Goal: Task Accomplishment & Management: Use online tool/utility

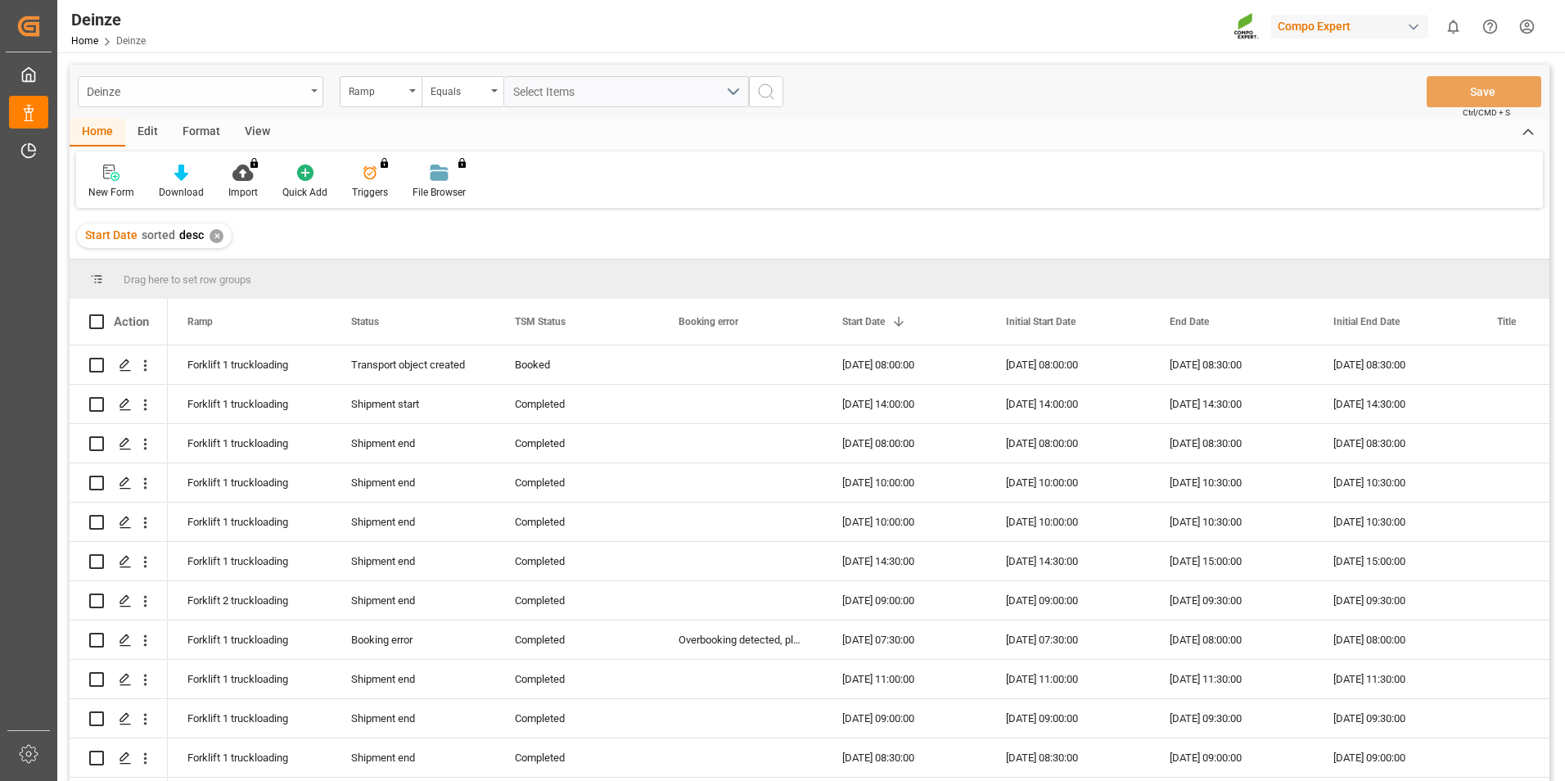
click at [235, 97] on div "Deinze" at bounding box center [196, 90] width 219 height 20
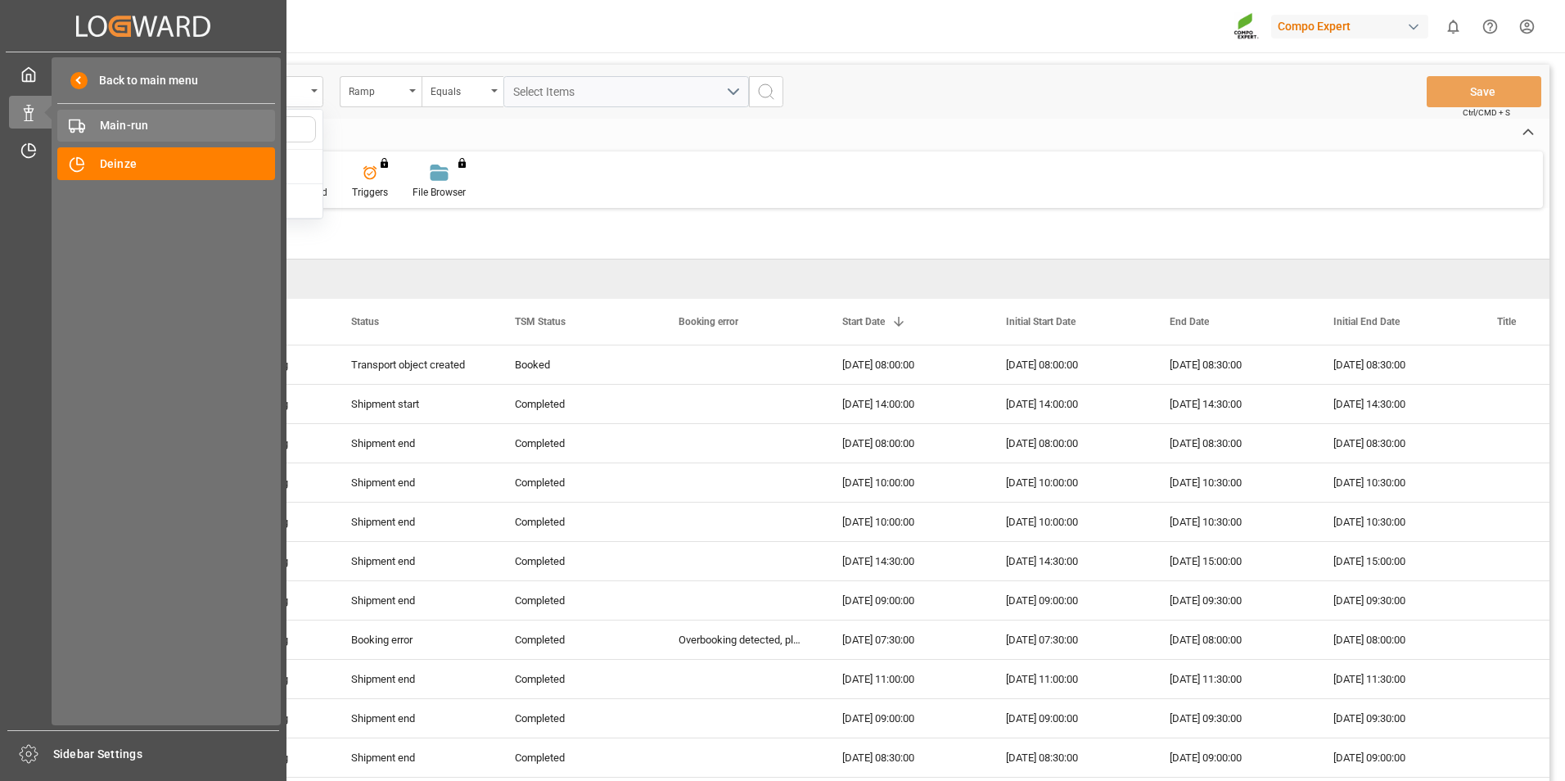
click at [151, 121] on span "Main-run" at bounding box center [188, 125] width 176 height 17
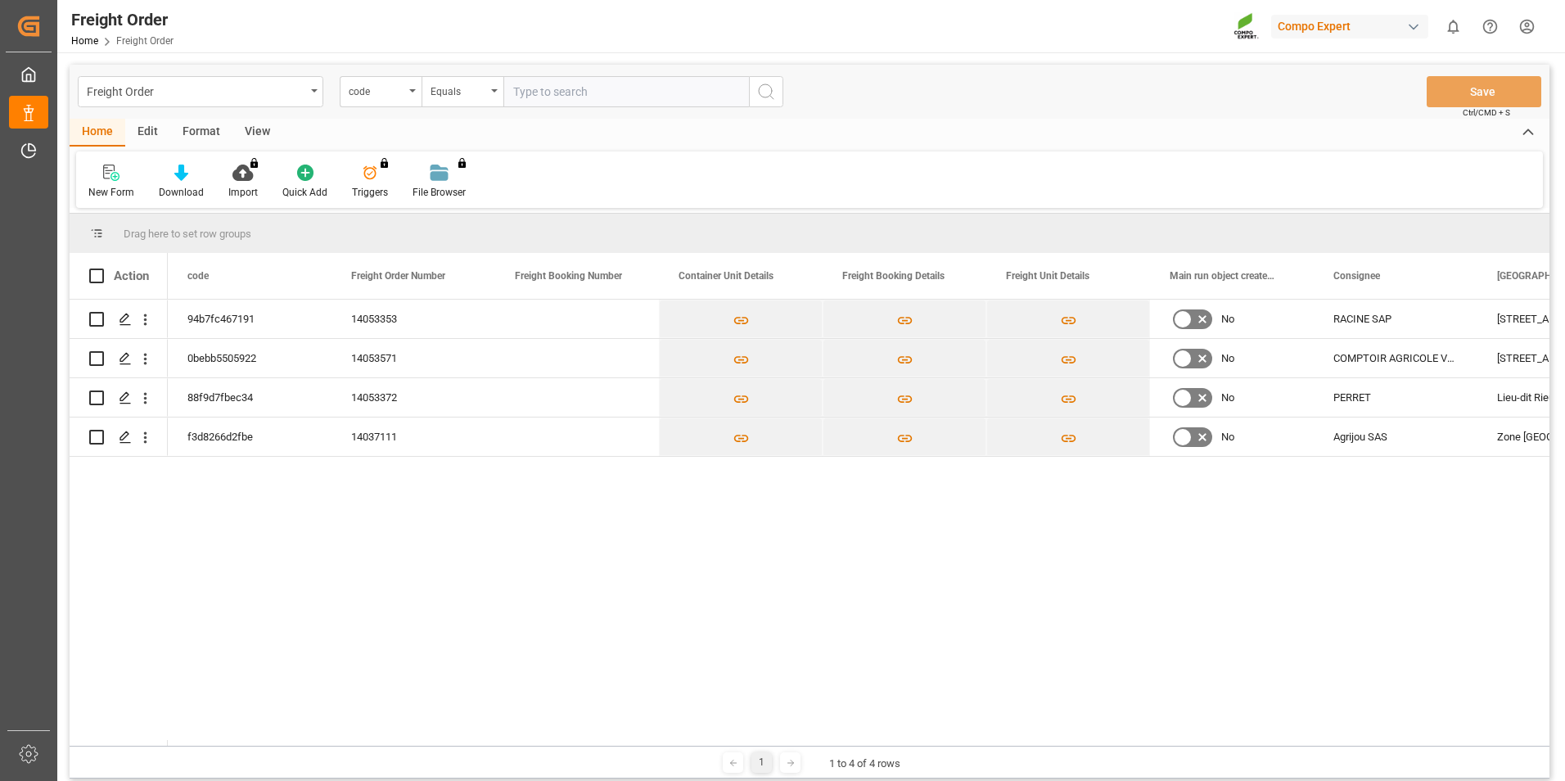
click at [299, 118] on div "Freight Order code Equals Save Ctrl/CMD + S" at bounding box center [810, 92] width 1480 height 54
click at [276, 90] on div "Freight Order" at bounding box center [196, 90] width 219 height 20
click at [374, 618] on div "94b7fc467191 14053353 No [GEOGRAPHIC_DATA][STREET_ADDRESS][PERSON_NAME] 83260 0…" at bounding box center [858, 523] width 1381 height 446
click at [127, 355] on icon "Press SPACE to select this row." at bounding box center [125, 358] width 13 height 13
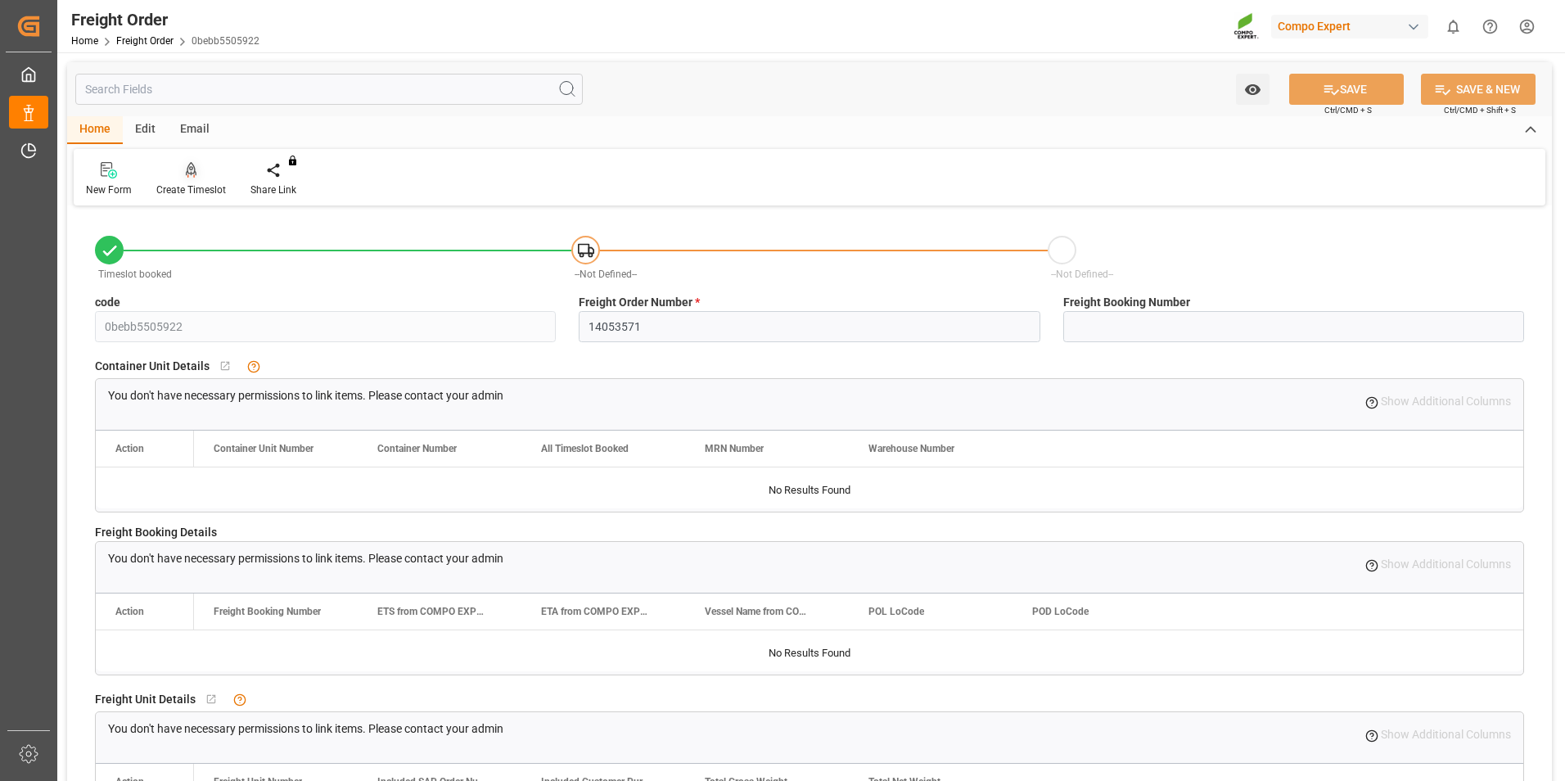
click at [201, 178] on div at bounding box center [191, 169] width 70 height 17
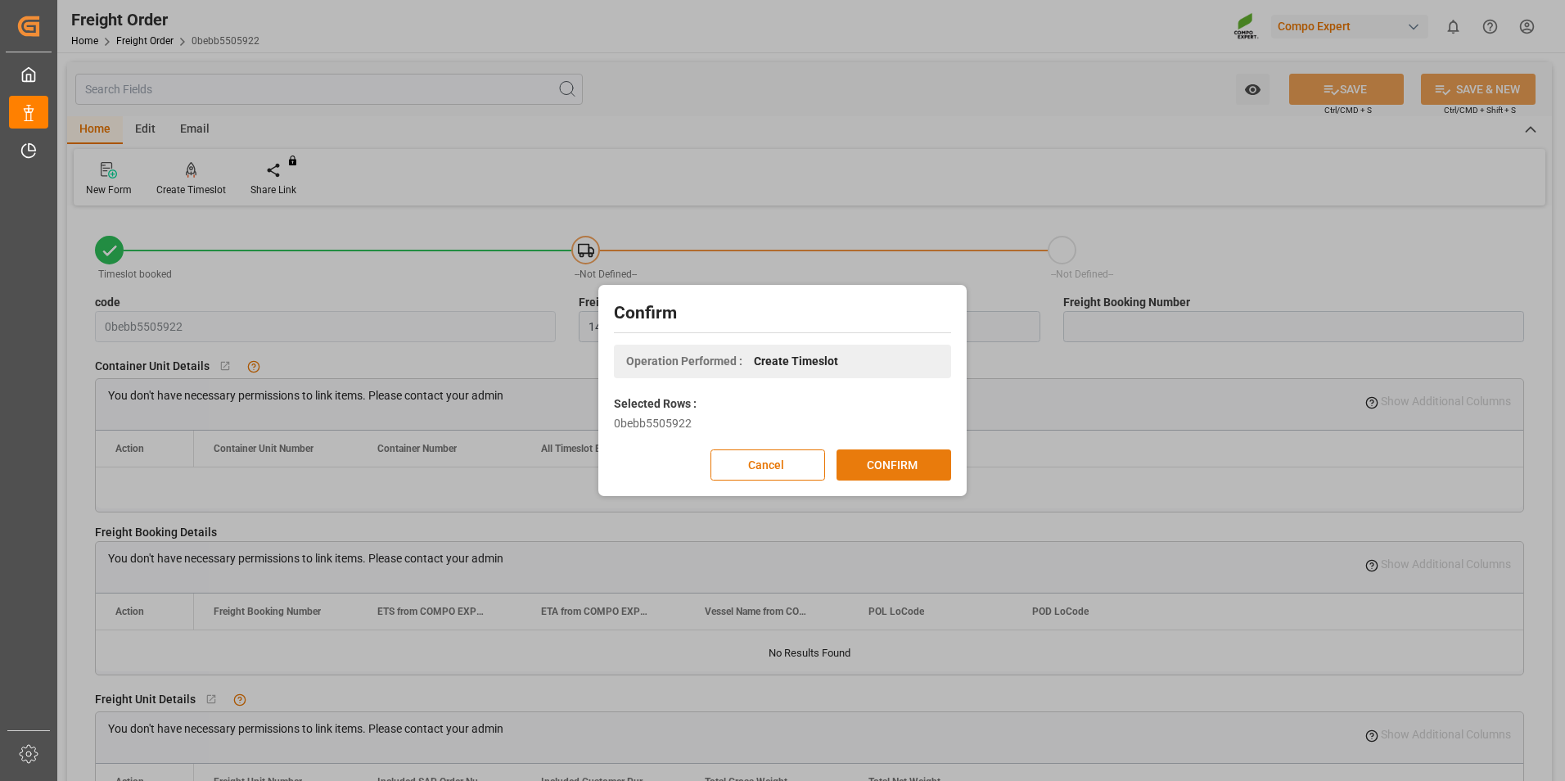
click at [934, 467] on button "CONFIRM" at bounding box center [893, 464] width 115 height 31
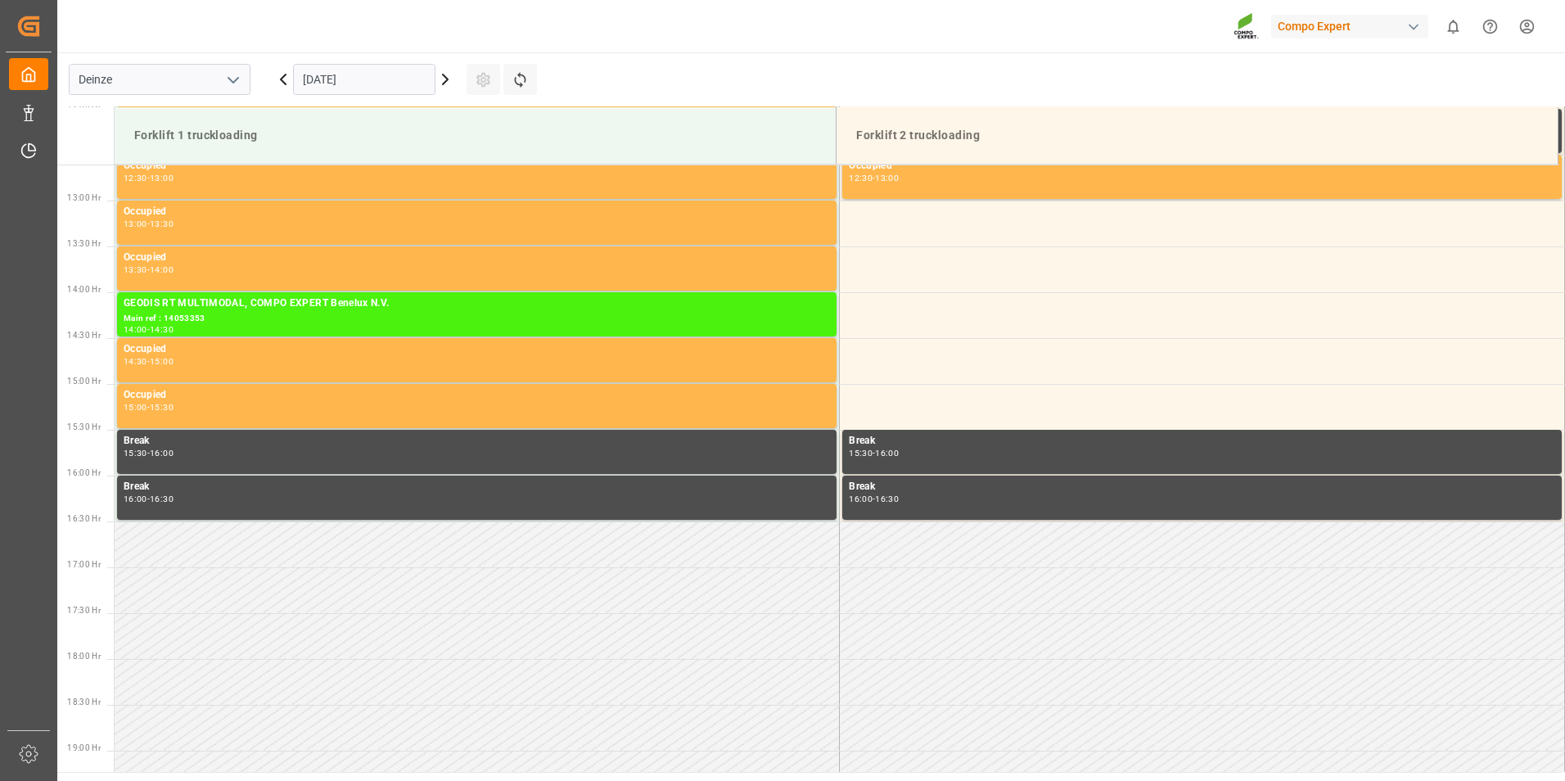
scroll to position [1181, 0]
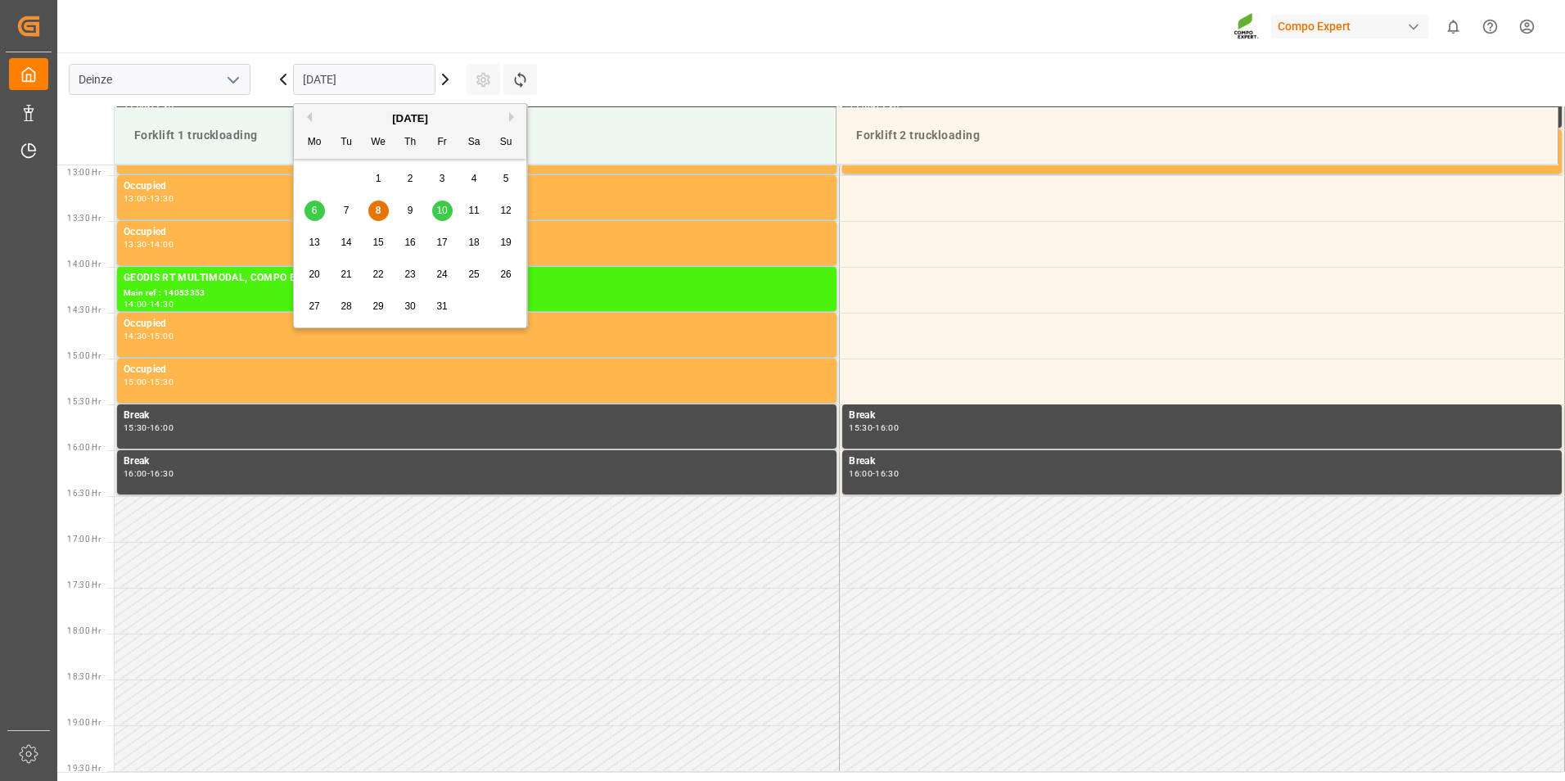
click at [403, 78] on input "08.10.2025" at bounding box center [364, 79] width 142 height 31
click at [317, 243] on span "13" at bounding box center [314, 242] width 11 height 11
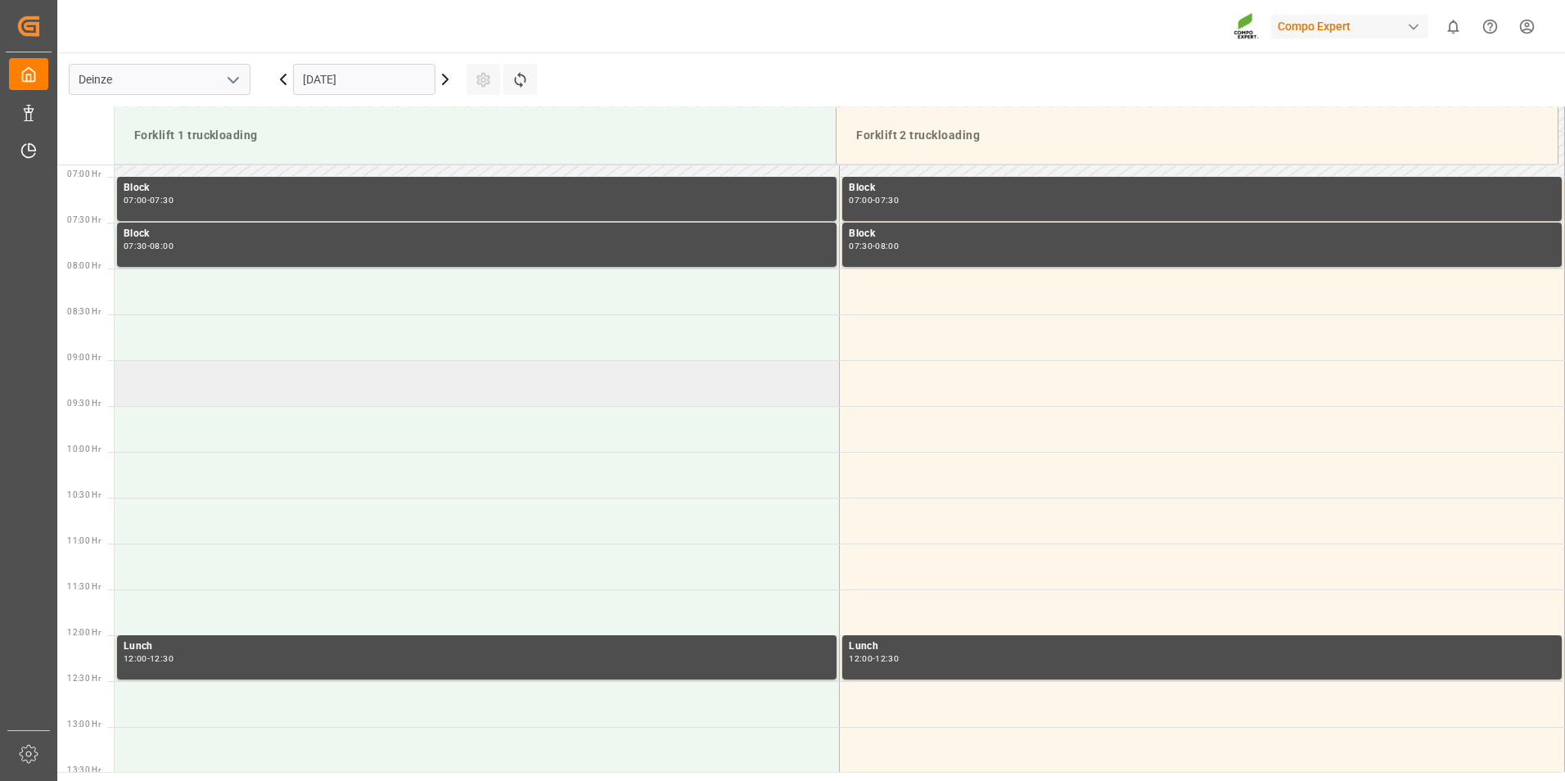
scroll to position [608, 0]
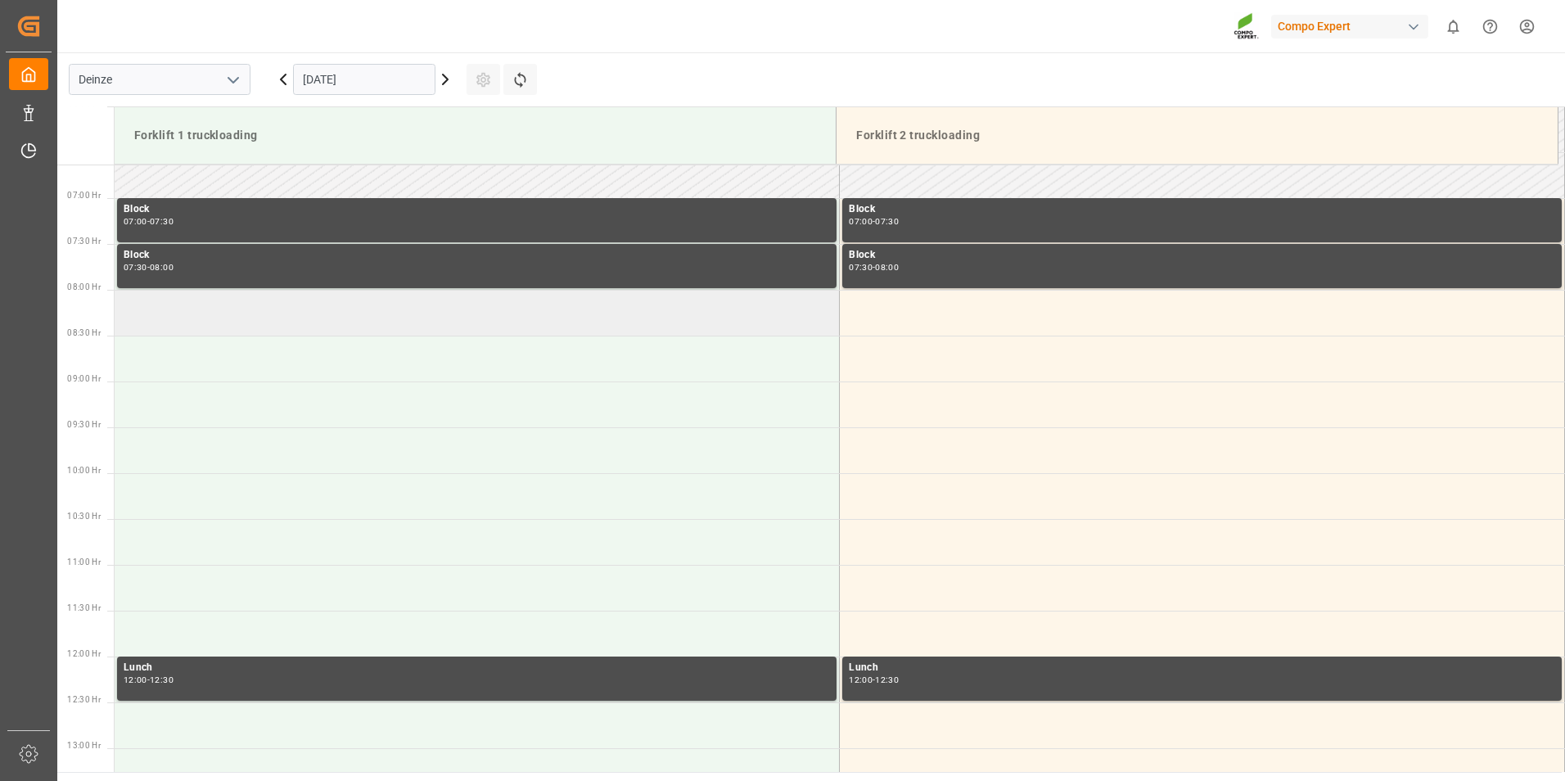
click at [231, 321] on td at bounding box center [477, 313] width 725 height 46
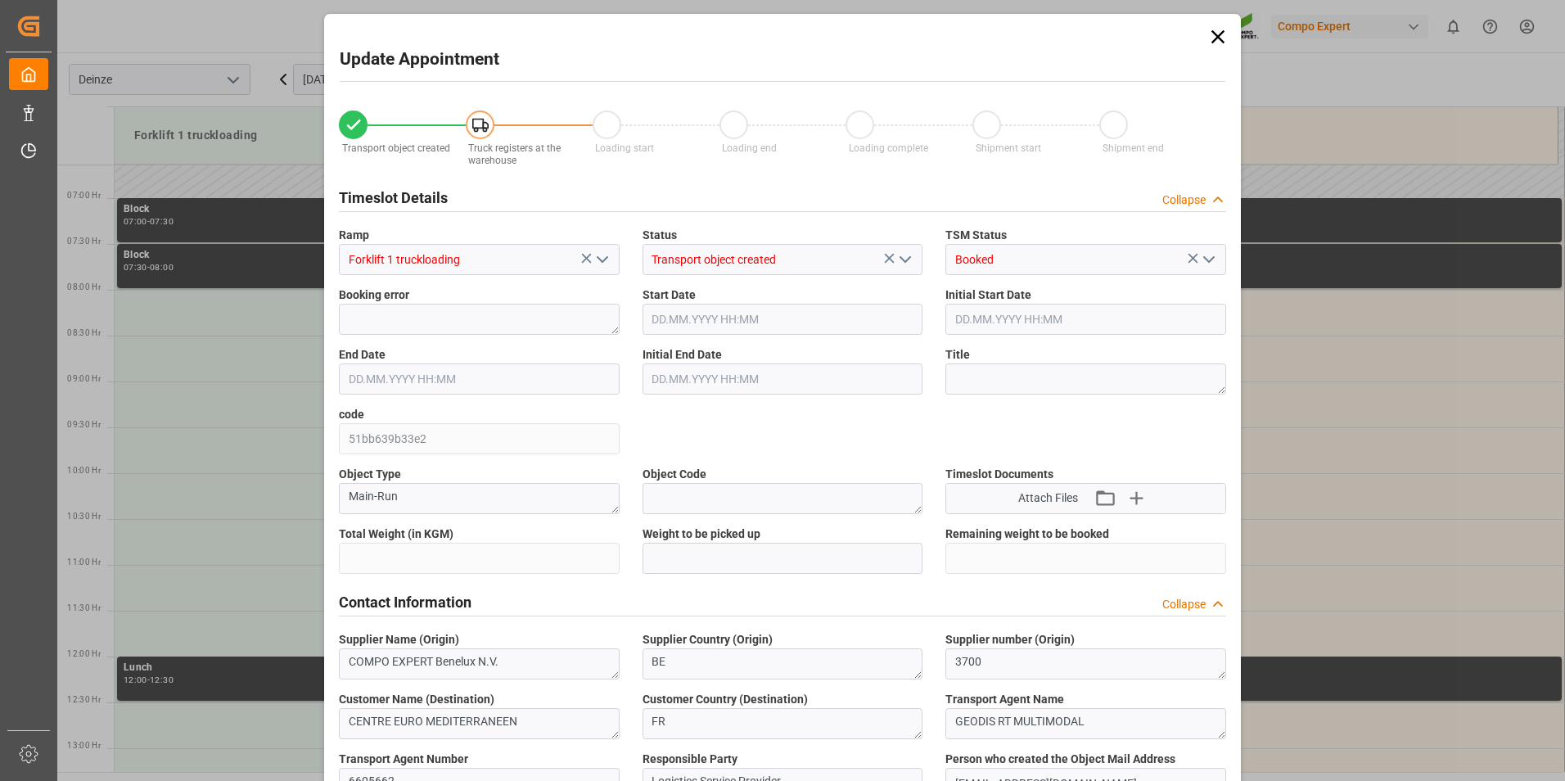
type input "24391.2"
type input "0"
type input "24"
type input "13.10.2025 08:00"
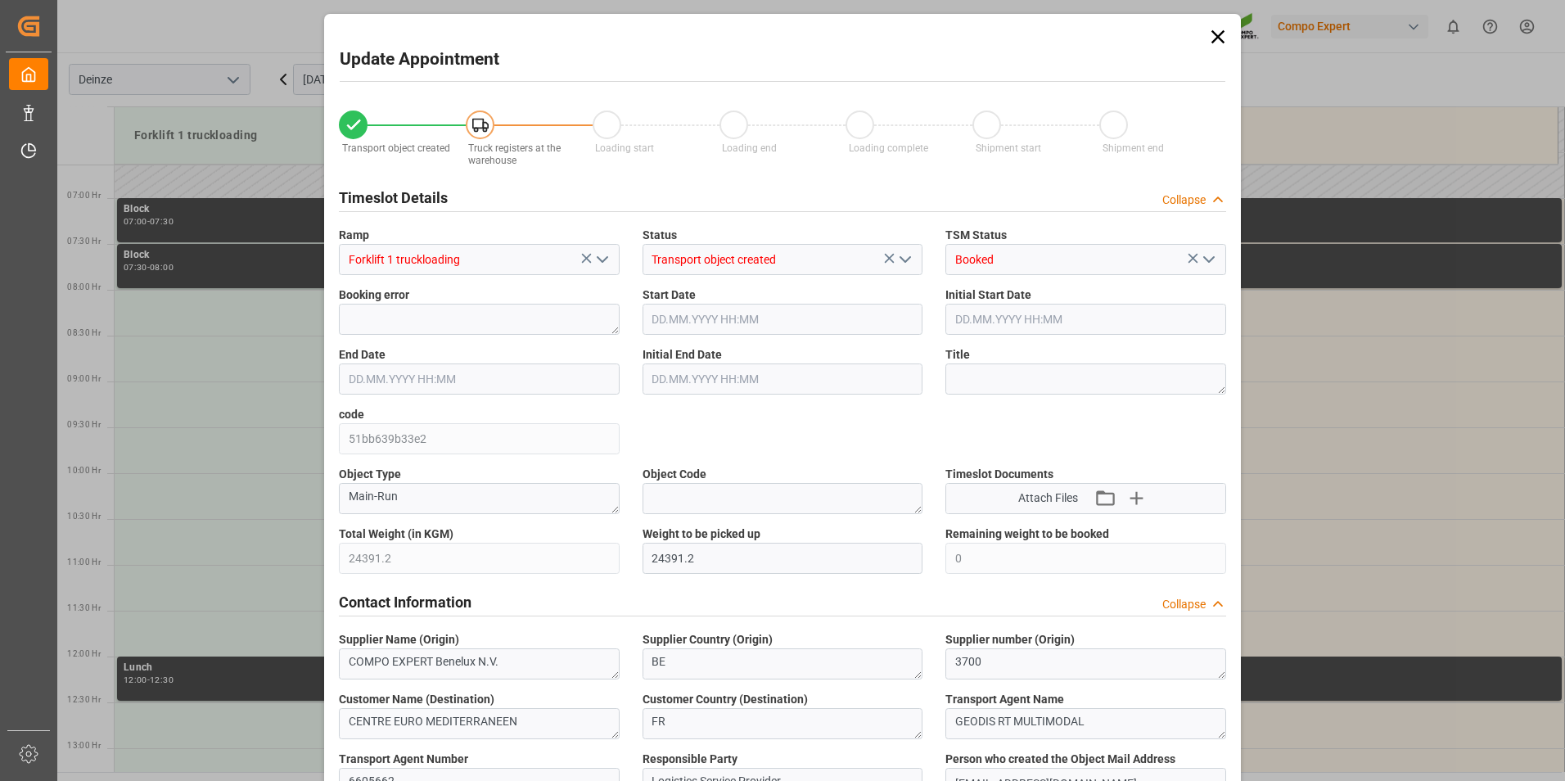
type input "13.10.2025 08:30"
type input "08.10.2025 13:11"
type input "08.10.2025 12:15"
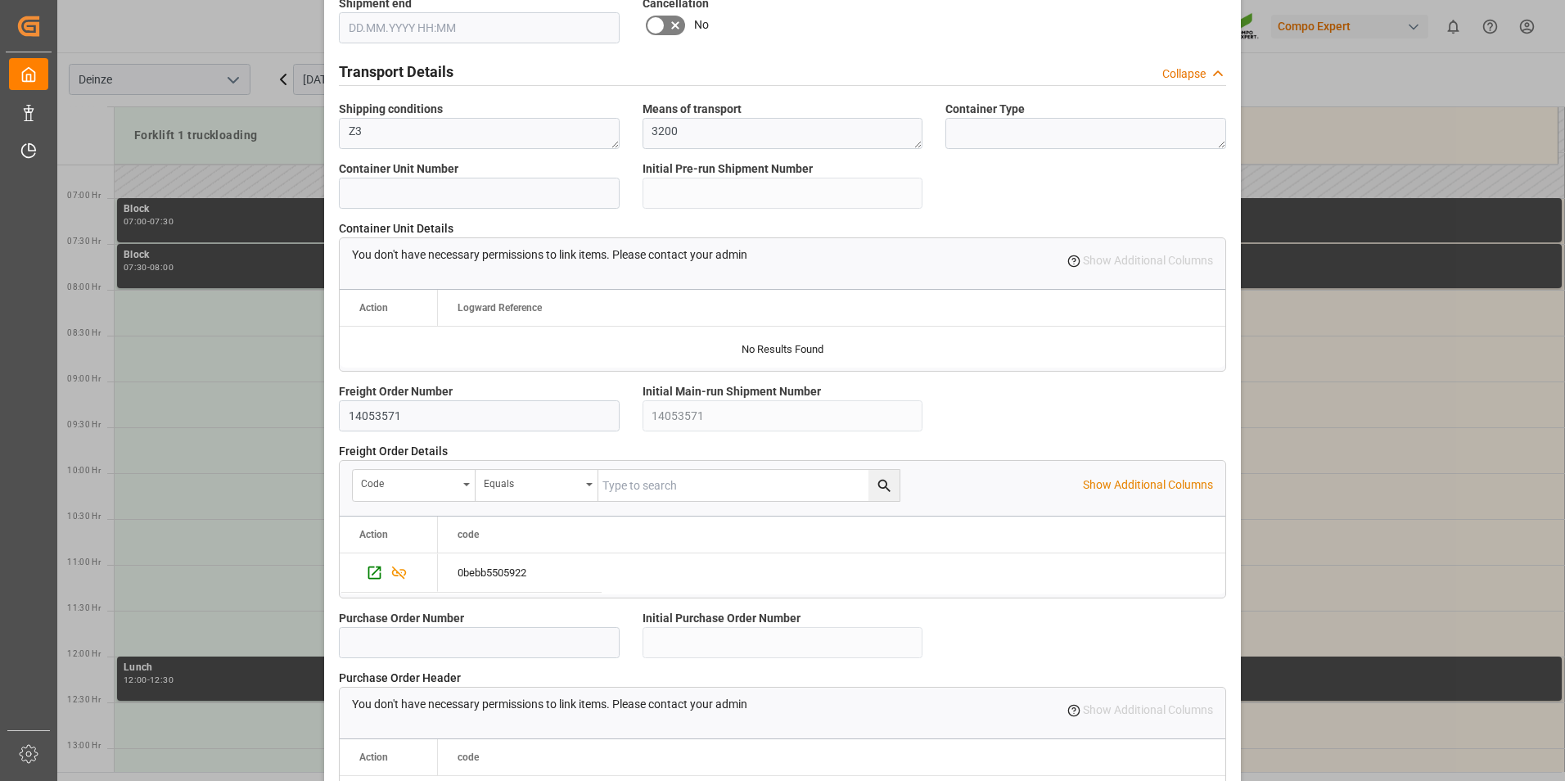
scroll to position [1373, 0]
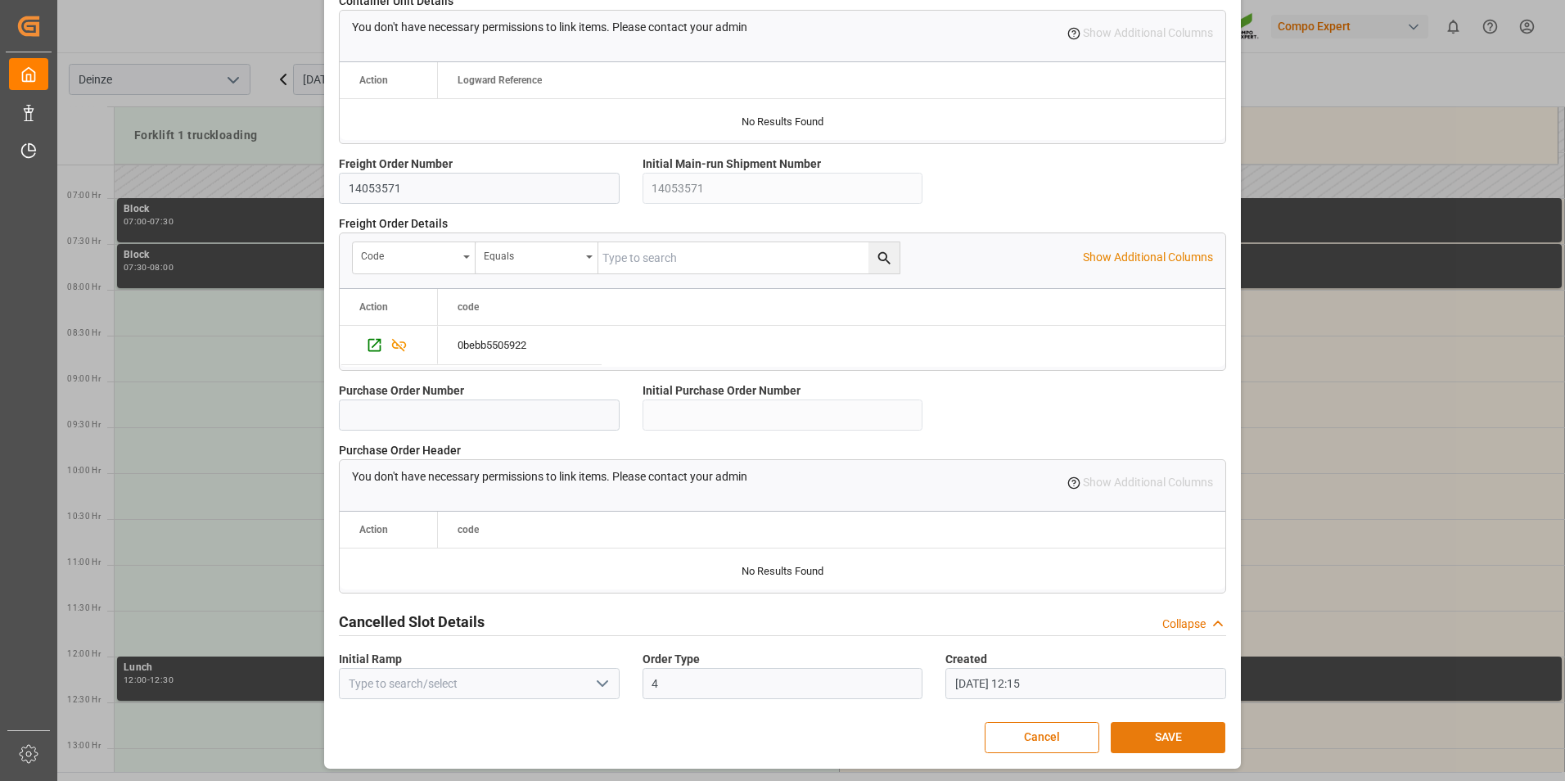
click at [1169, 736] on button "SAVE" at bounding box center [1168, 737] width 115 height 31
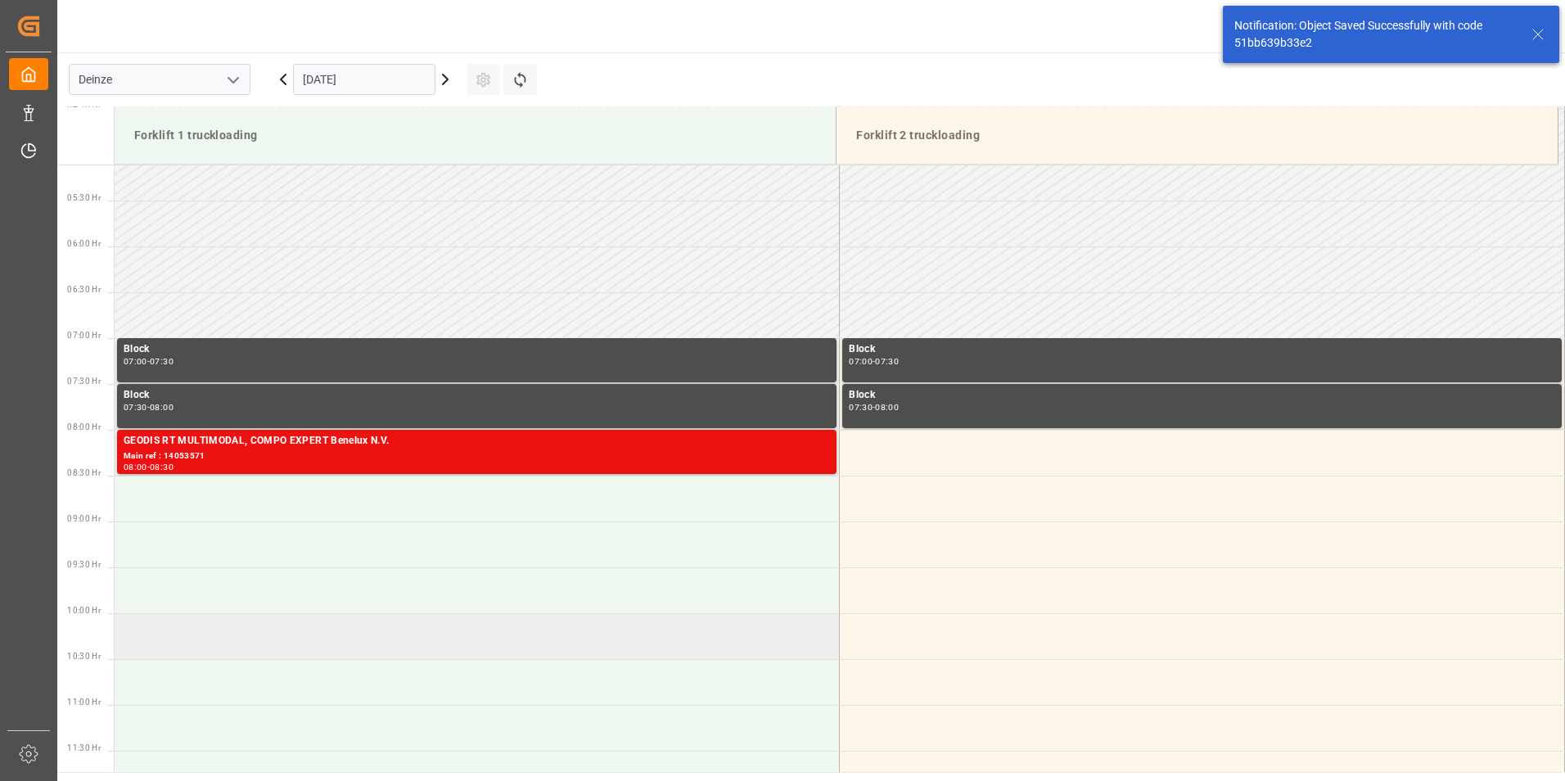
scroll to position [467, 0]
